Goal: Transaction & Acquisition: Purchase product/service

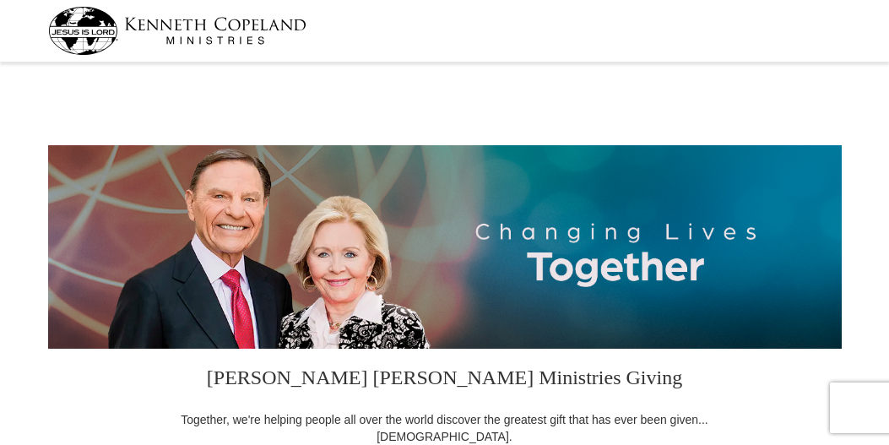
select select "CA"
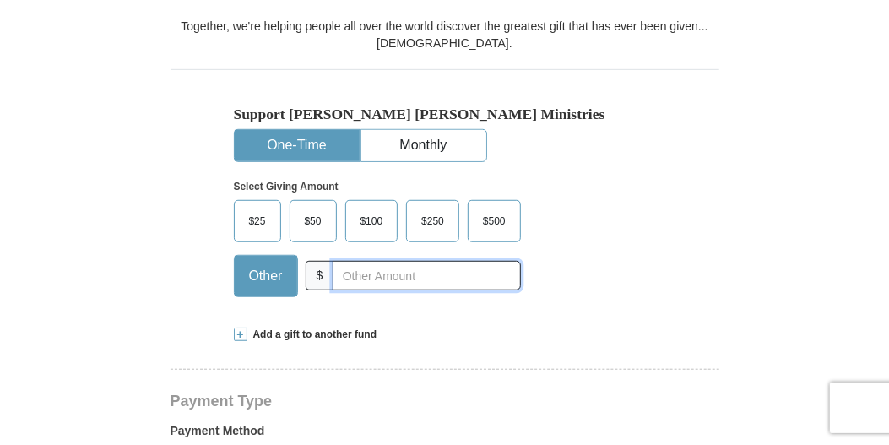
click at [342, 269] on input "text" at bounding box center [425, 276] width 187 height 30
type input "175.00"
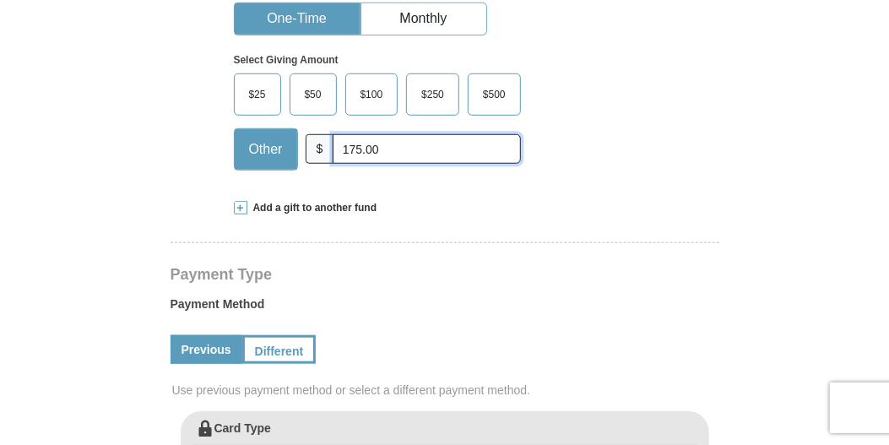
scroll to position [506, 0]
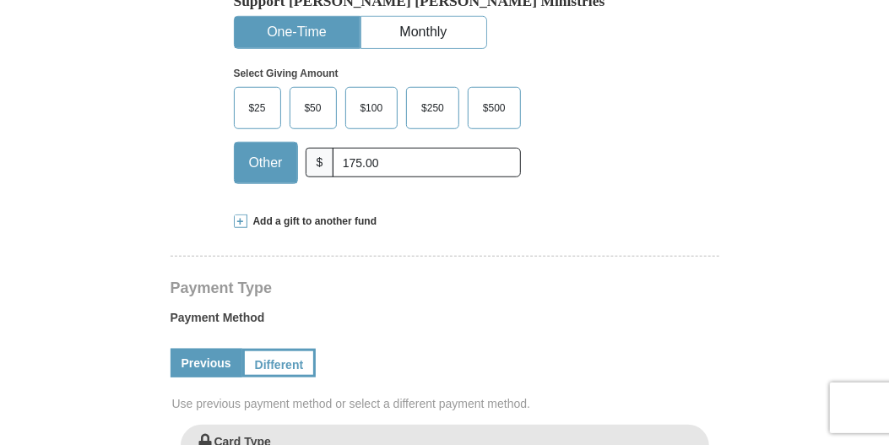
click at [213, 371] on link "Previous" at bounding box center [206, 363] width 72 height 29
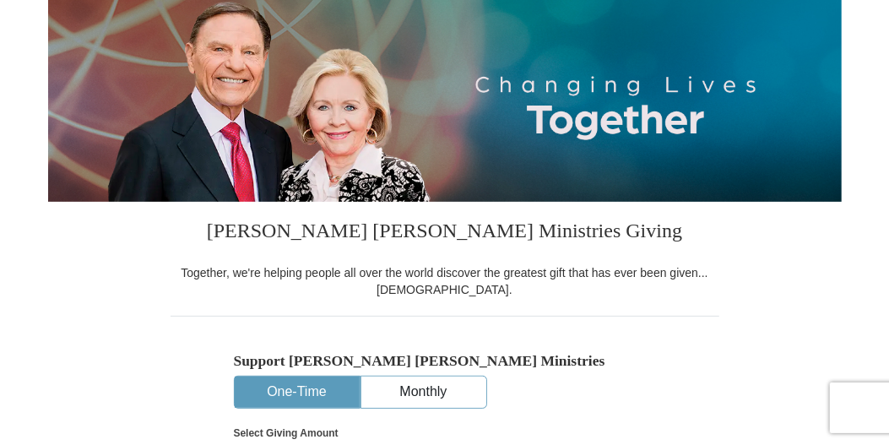
scroll to position [393, 0]
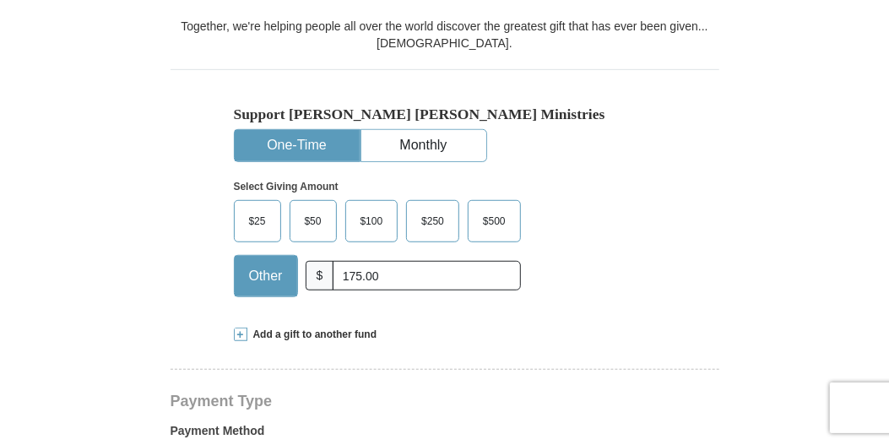
click at [306, 143] on button "One-Time" at bounding box center [297, 145] width 125 height 31
click at [267, 268] on span "Other" at bounding box center [265, 275] width 51 height 25
click at [0, 0] on input "Other" at bounding box center [0, 0] width 0 height 0
click at [275, 331] on span "Add a gift to another fund" at bounding box center [312, 334] width 130 height 14
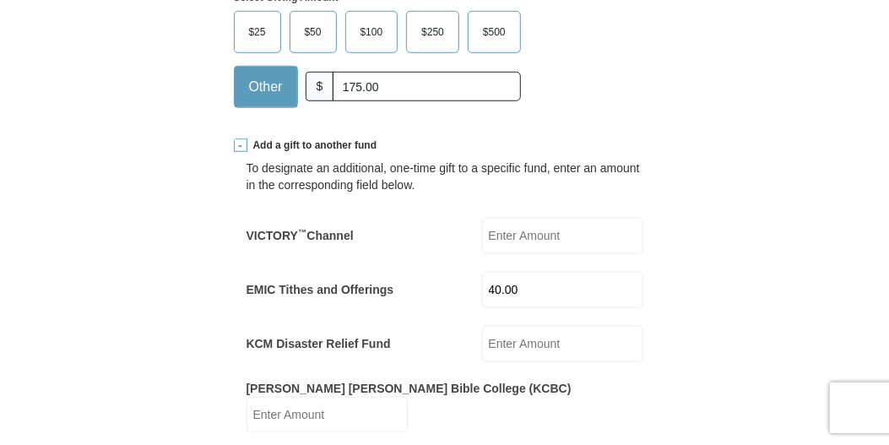
scroll to position [675, 0]
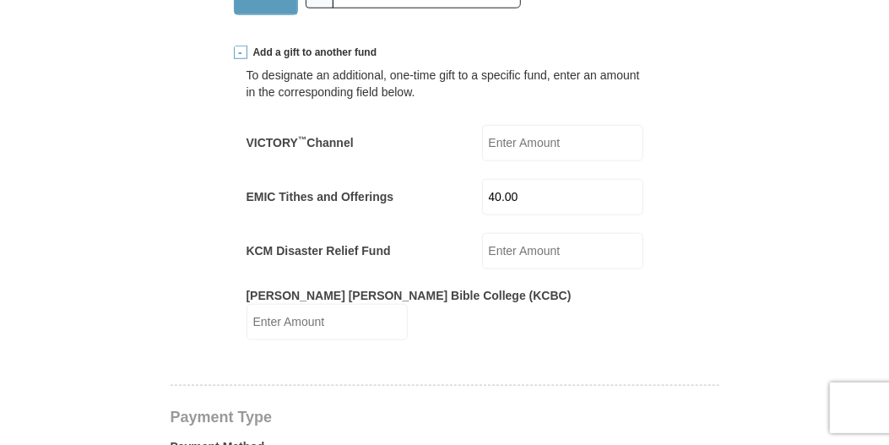
click at [535, 194] on input "40.00" at bounding box center [562, 197] width 161 height 36
type input "4"
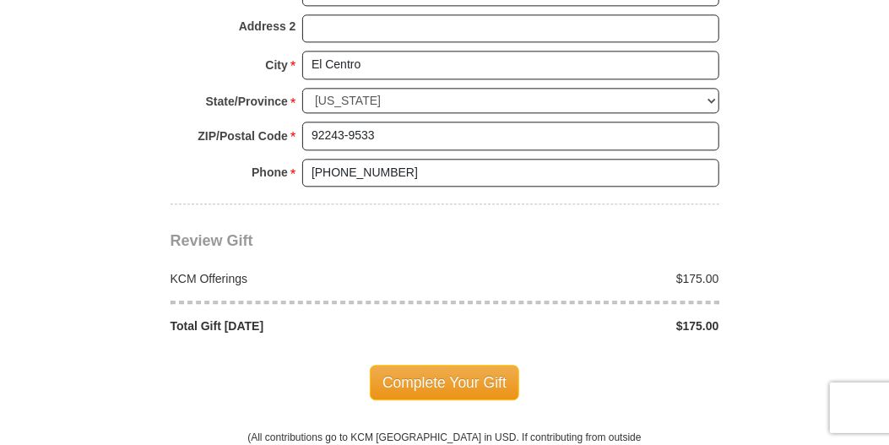
scroll to position [1688, 0]
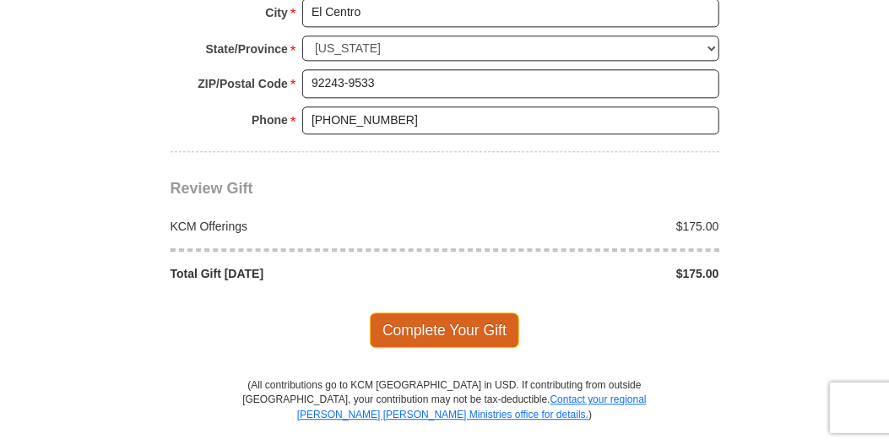
click at [444, 312] on span "Complete Your Gift" at bounding box center [444, 329] width 149 height 35
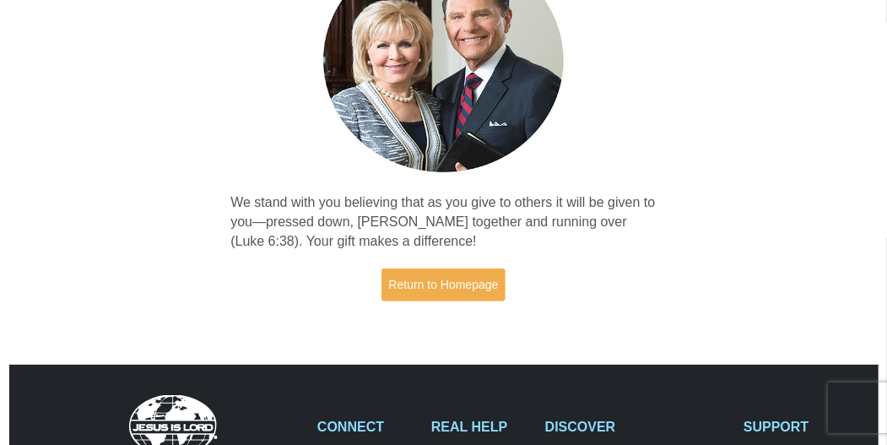
scroll to position [281, 0]
